Goal: Information Seeking & Learning: Learn about a topic

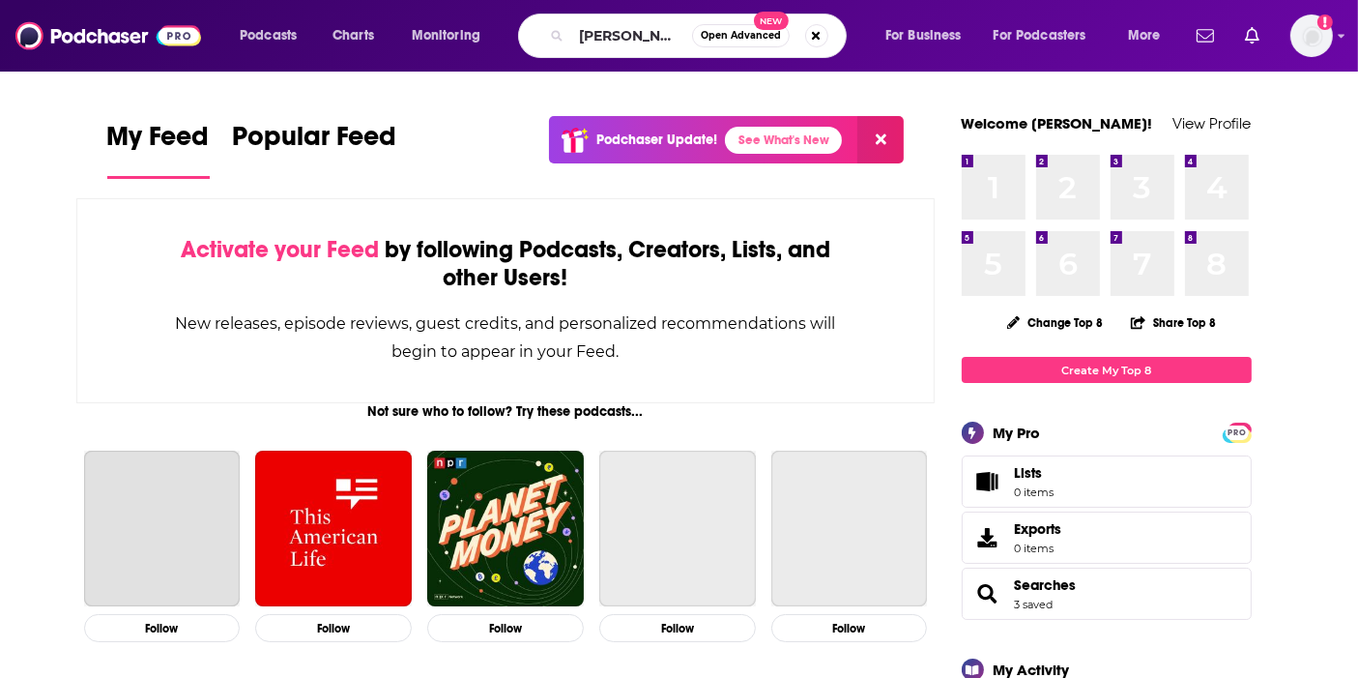
type input "[PERSON_NAME]"
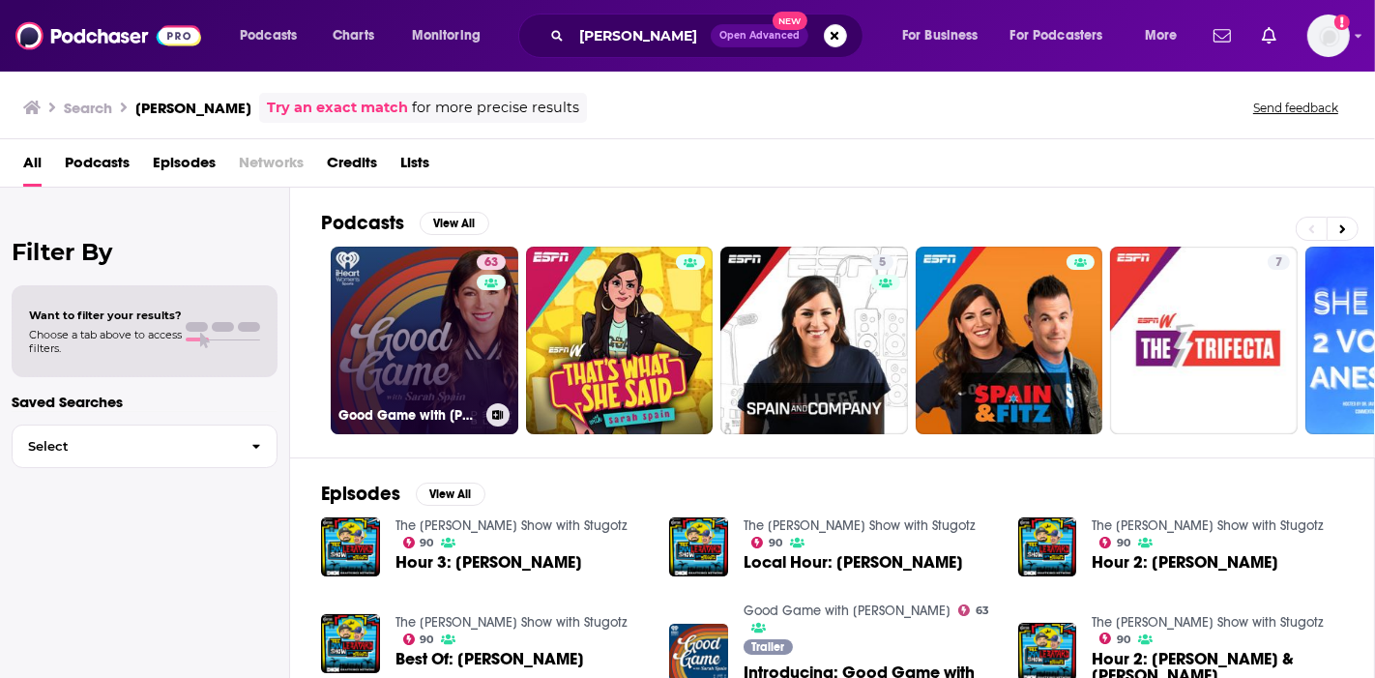
click at [452, 317] on link "63 Good Game with [PERSON_NAME]" at bounding box center [425, 341] width 188 height 188
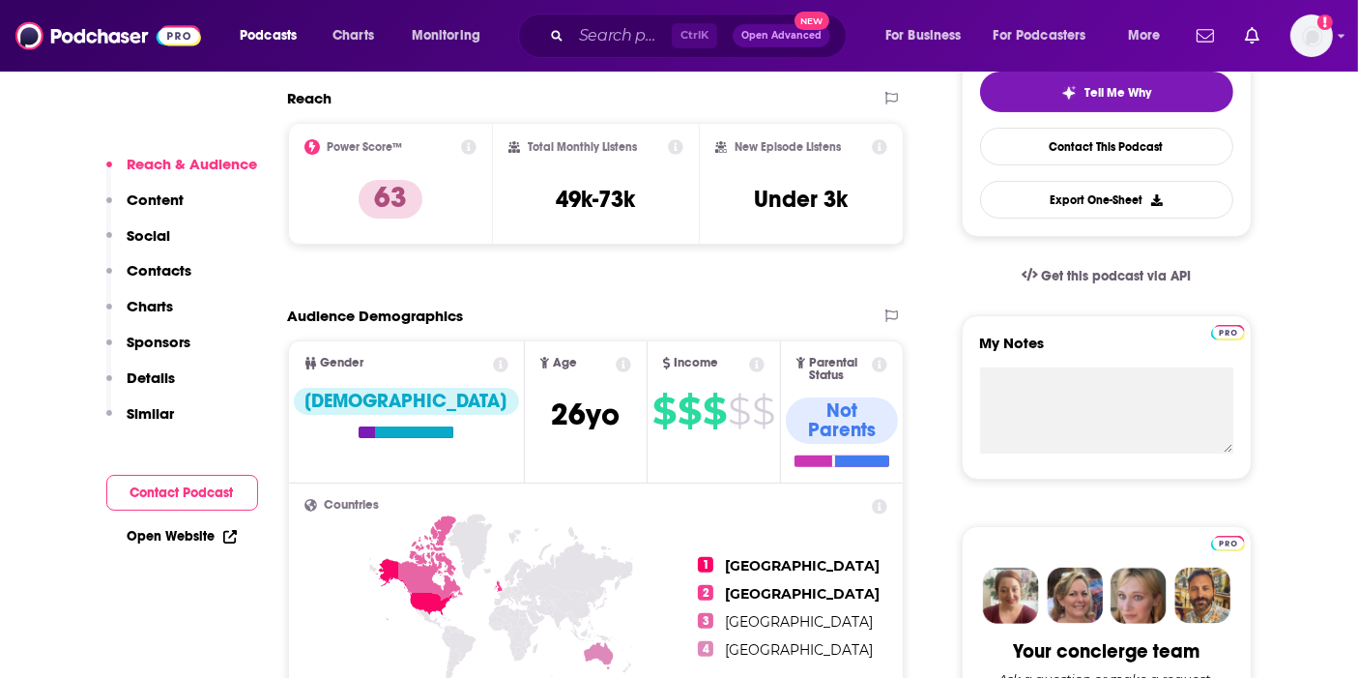
scroll to position [457, 0]
